Goal: Task Accomplishment & Management: Manage account settings

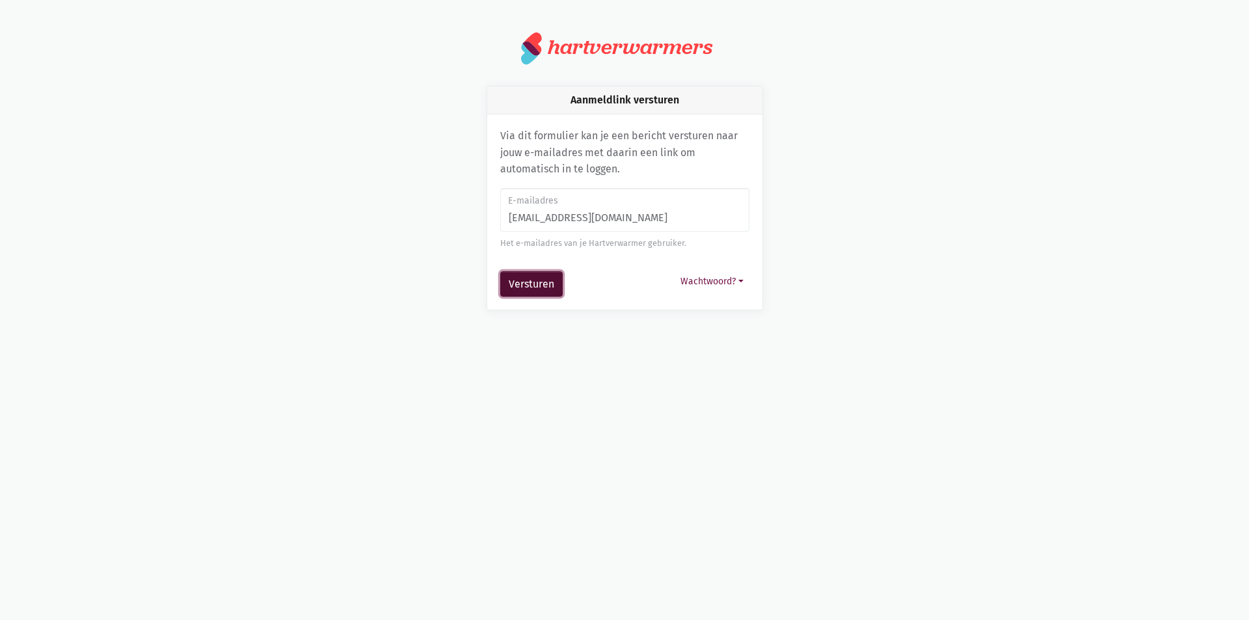
click at [531, 278] on button "Versturen" at bounding box center [531, 284] width 62 height 26
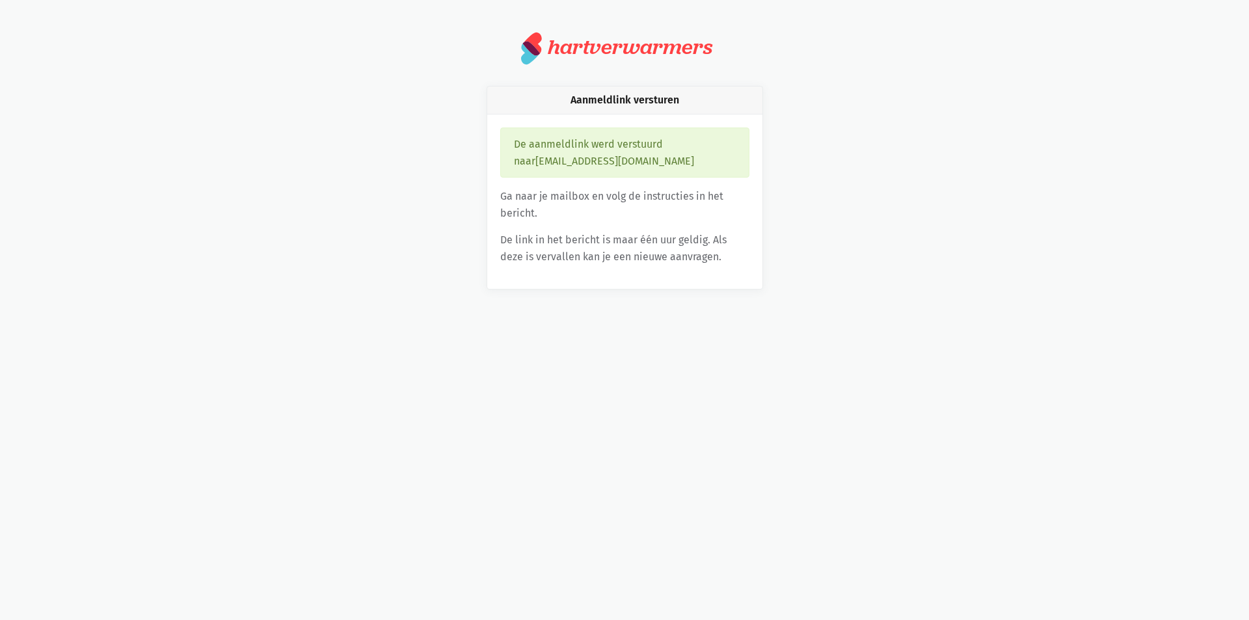
click at [585, 250] on p "De link in het bericht is maar één uur geldig. Als deze is vervallen kan je een…" at bounding box center [624, 248] width 249 height 33
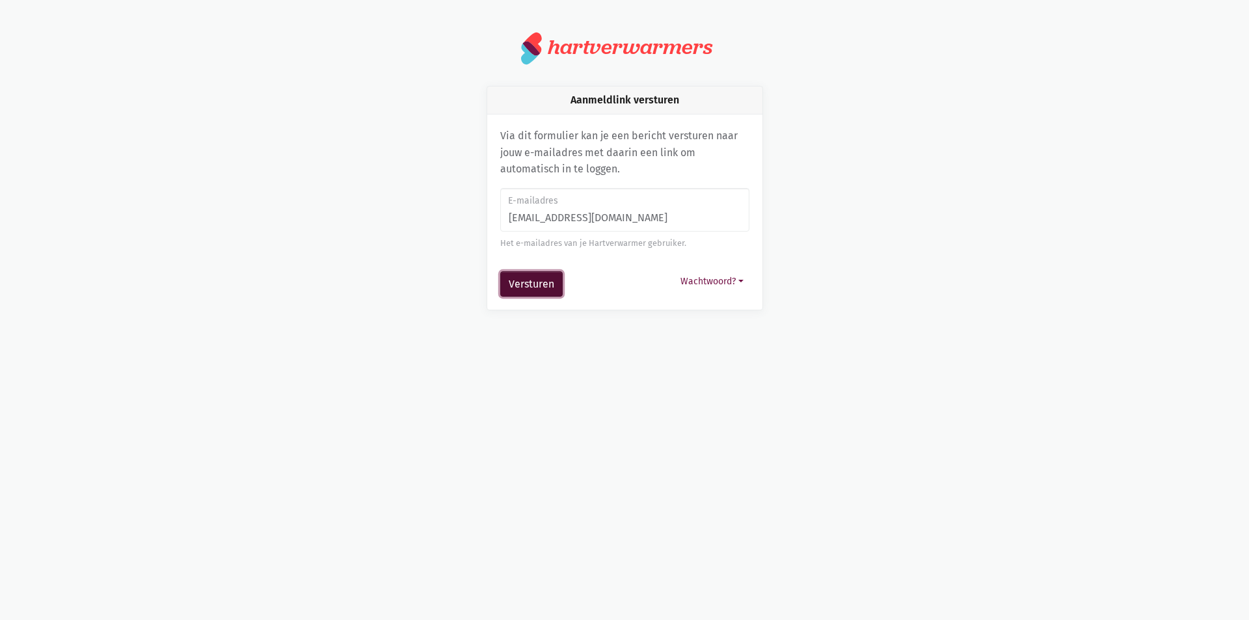
click at [540, 278] on button "Versturen" at bounding box center [531, 284] width 62 height 26
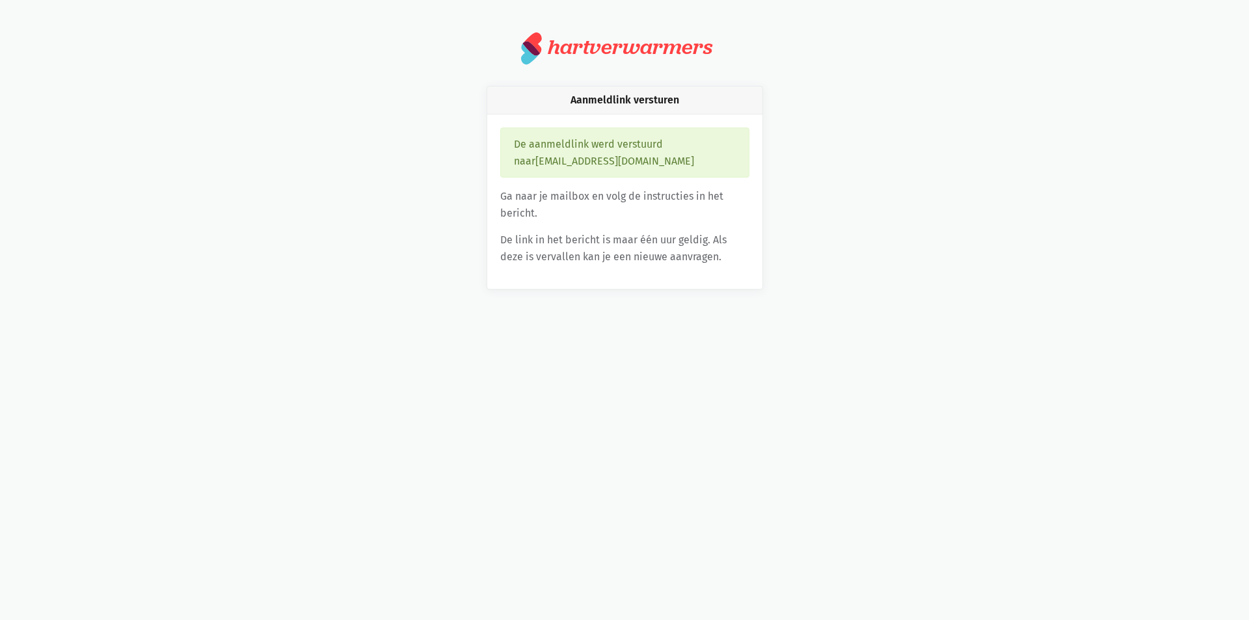
drag, startPoint x: 587, startPoint y: 137, endPoint x: 603, endPoint y: 143, distance: 17.9
click at [596, 140] on div "De aanmeldlink werd verstuurd naar elise.lapeire@telenet.be" at bounding box center [624, 152] width 249 height 50
click at [698, 185] on div "De aanmeldlink werd verstuurd naar elise.lapeire@telenet.be Ga naar je mailbox …" at bounding box center [624, 201] width 275 height 174
click at [698, 187] on div "De aanmeldlink werd verstuurd naar elise.lapeire@telenet.be Ga naar je mailbox …" at bounding box center [624, 201] width 275 height 174
